Goal: Information Seeking & Learning: Check status

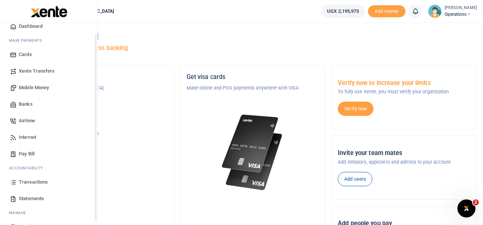
scroll to position [43, 0]
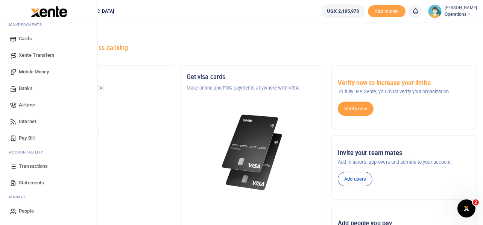
click at [34, 165] on span "Transactions" at bounding box center [33, 166] width 29 height 8
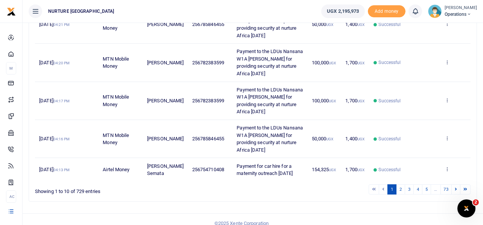
scroll to position [263, 0]
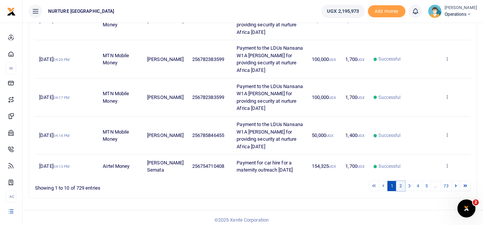
click at [401, 191] on link "2" at bounding box center [400, 186] width 9 height 10
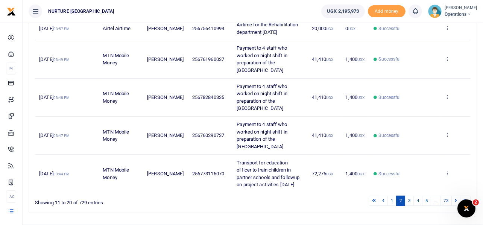
click at [408, 192] on td "Successful" at bounding box center [404, 174] width 71 height 38
click at [409, 206] on link "3" at bounding box center [409, 201] width 9 height 10
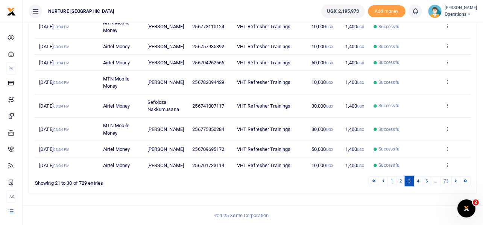
scroll to position [201, 0]
click at [419, 183] on link "4" at bounding box center [417, 181] width 9 height 10
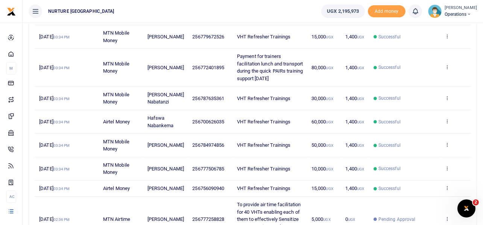
scroll to position [260, 0]
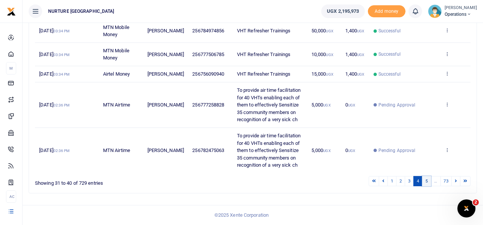
click at [426, 180] on link "5" at bounding box center [426, 181] width 9 height 10
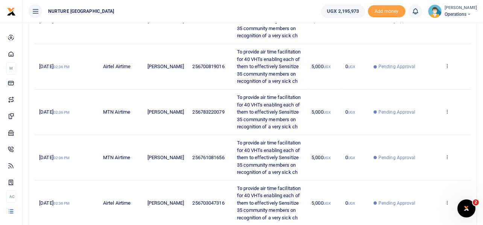
scroll to position [421, 0]
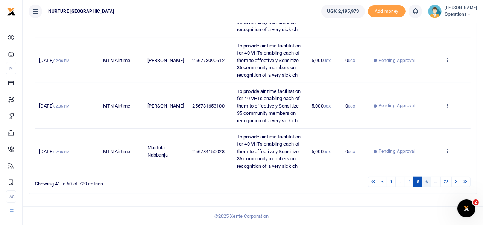
click at [426, 183] on link "6" at bounding box center [426, 182] width 9 height 10
click at [426, 181] on link "7" at bounding box center [426, 182] width 9 height 10
click at [426, 181] on link "8" at bounding box center [426, 182] width 9 height 10
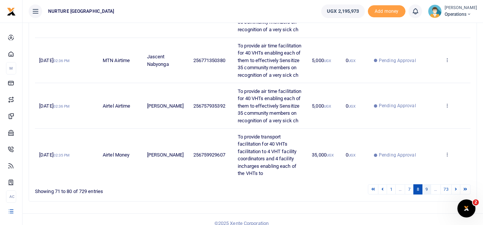
click at [426, 189] on link "9" at bounding box center [426, 189] width 9 height 10
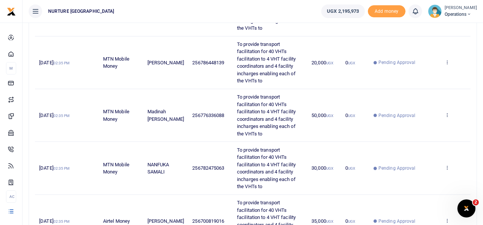
scroll to position [494, 0]
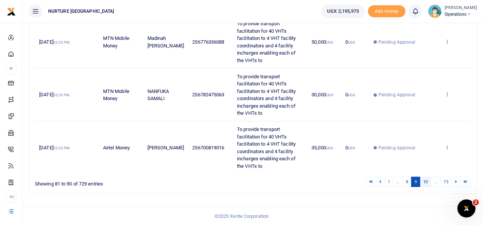
click at [427, 181] on link "10" at bounding box center [425, 182] width 11 height 10
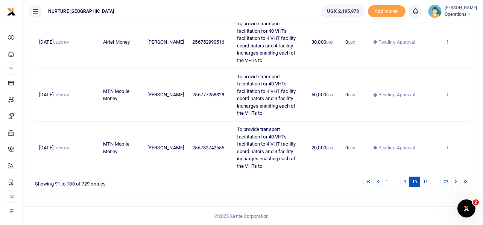
click at [428, 181] on link "11" at bounding box center [425, 182] width 11 height 10
click at [428, 181] on link "12" at bounding box center [425, 182] width 11 height 10
click at [428, 181] on link "13" at bounding box center [425, 182] width 11 height 10
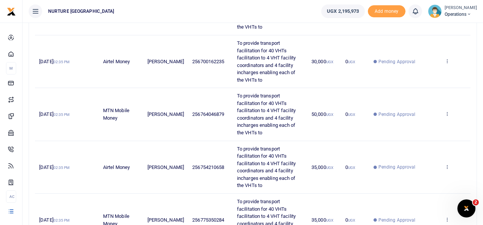
scroll to position [421, 0]
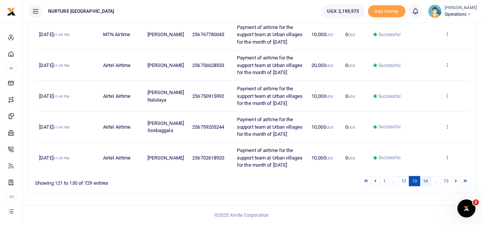
click at [429, 177] on link "14" at bounding box center [425, 181] width 11 height 10
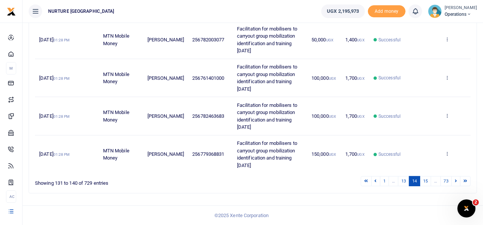
scroll to position [326, 0]
click at [429, 183] on link "15" at bounding box center [425, 181] width 11 height 10
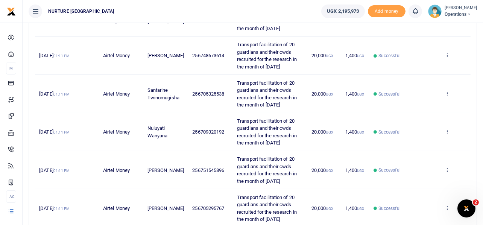
scroll to position [347, 0]
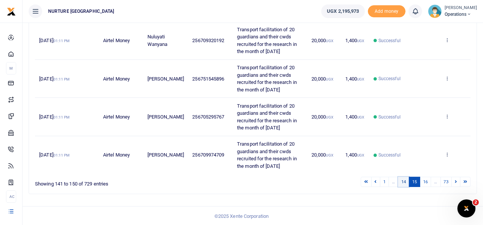
click at [407, 179] on link "14" at bounding box center [403, 182] width 11 height 10
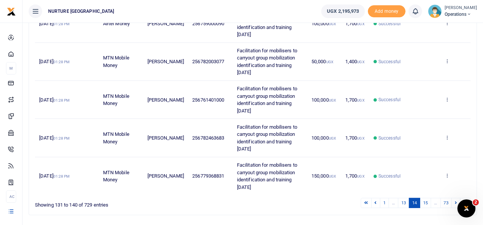
scroll to position [326, 0]
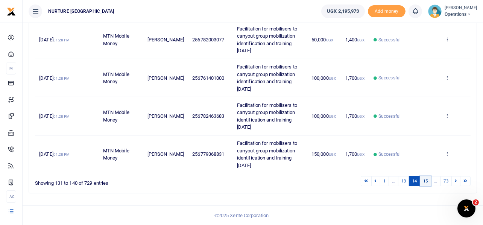
click at [427, 180] on link "15" at bounding box center [425, 181] width 11 height 10
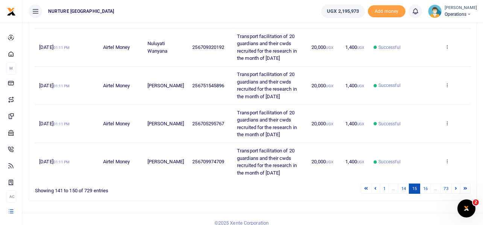
scroll to position [347, 0]
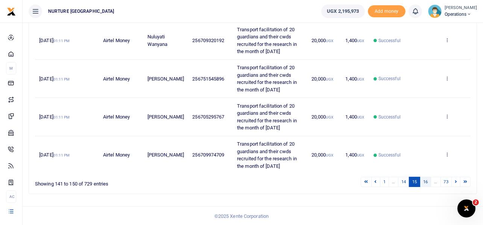
click at [424, 182] on link "16" at bounding box center [425, 182] width 11 height 10
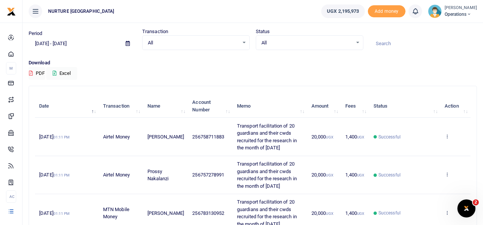
scroll to position [0, 0]
